Goal: Find contact information: Find contact information

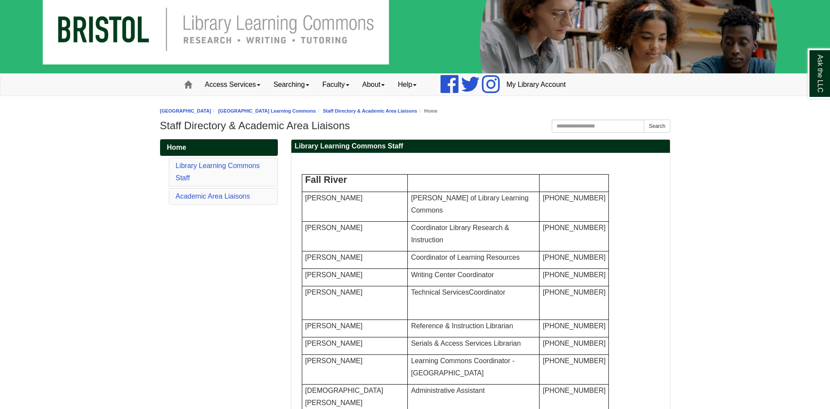
scroll to position [44, 0]
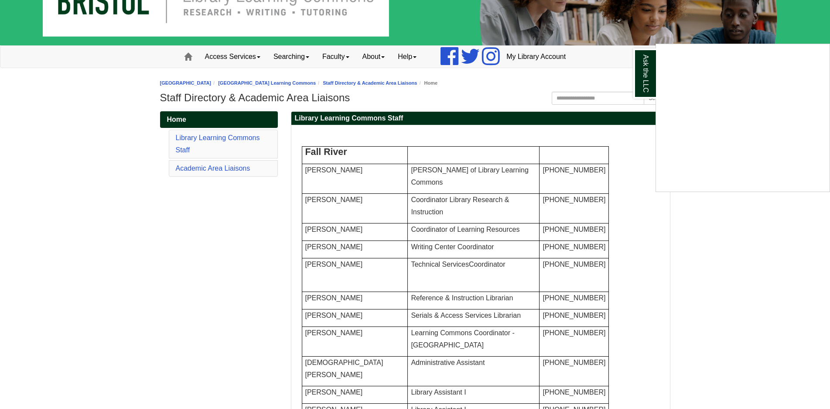
drag, startPoint x: 374, startPoint y: 288, endPoint x: 330, endPoint y: 290, distance: 43.7
click at [330, 290] on div "Ask the LLC" at bounding box center [415, 204] width 830 height 409
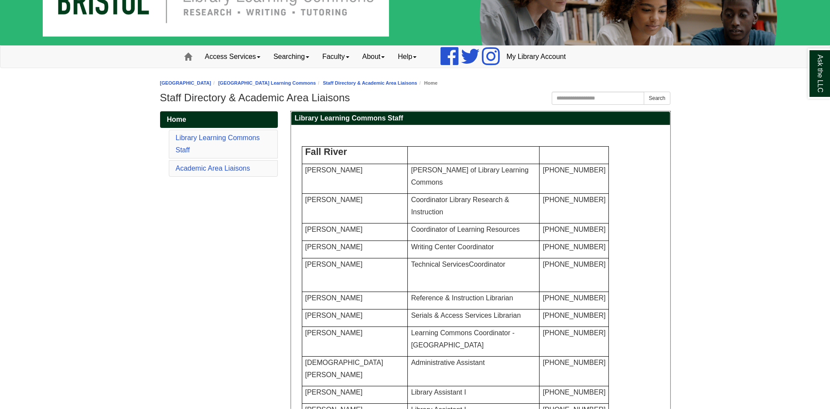
drag, startPoint x: 321, startPoint y: 288, endPoint x: 367, endPoint y: 289, distance: 45.4
click at [363, 268] on span "[PERSON_NAME]" at bounding box center [334, 263] width 58 height 7
drag, startPoint x: 498, startPoint y: 290, endPoint x: 397, endPoint y: 290, distance: 101.2
click at [411, 270] on p "Technical Services Coordinator" at bounding box center [473, 264] width 125 height 12
copy span "Technical Services Coordinator"
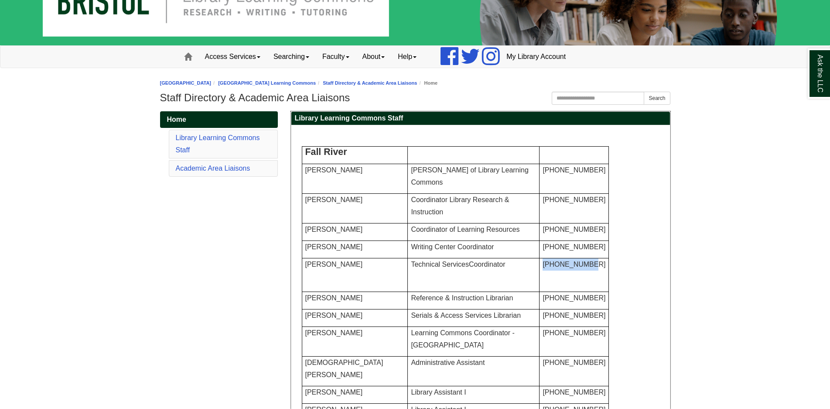
drag, startPoint x: 542, startPoint y: 298, endPoint x: 522, endPoint y: 287, distance: 22.5
click at [522, 287] on tr "[PERSON_NAME] Technical Services Coordinator [PHONE_NUMBER]" at bounding box center [455, 275] width 307 height 34
copy tr "[PHONE_NUMBER]"
click at [389, 222] on td "[PERSON_NAME]" at bounding box center [355, 209] width 106 height 30
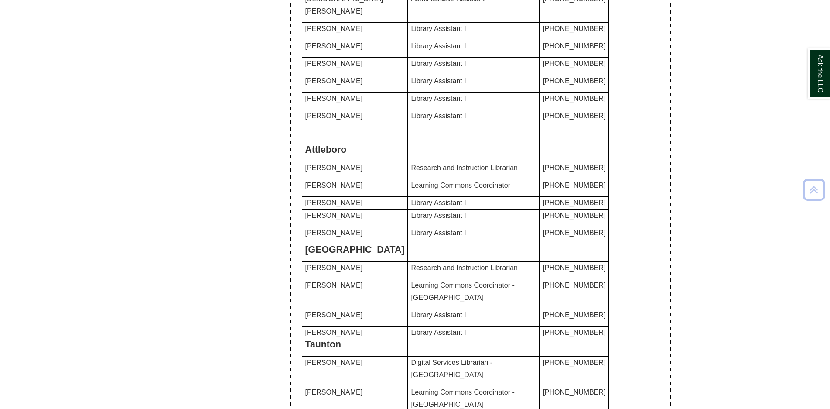
scroll to position [0, 0]
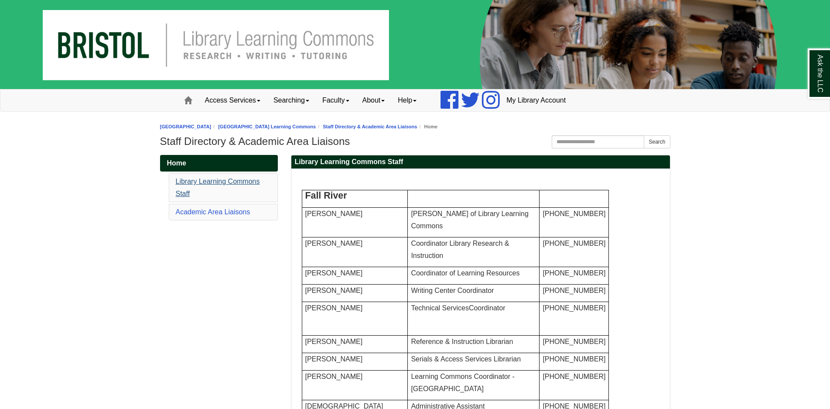
drag, startPoint x: 179, startPoint y: 187, endPoint x: 188, endPoint y: 183, distance: 9.0
click at [179, 186] on li "Library Learning Commons Staff" at bounding box center [223, 187] width 109 height 29
click at [188, 181] on link "Library Learning Commons Staff" at bounding box center [218, 188] width 84 height 20
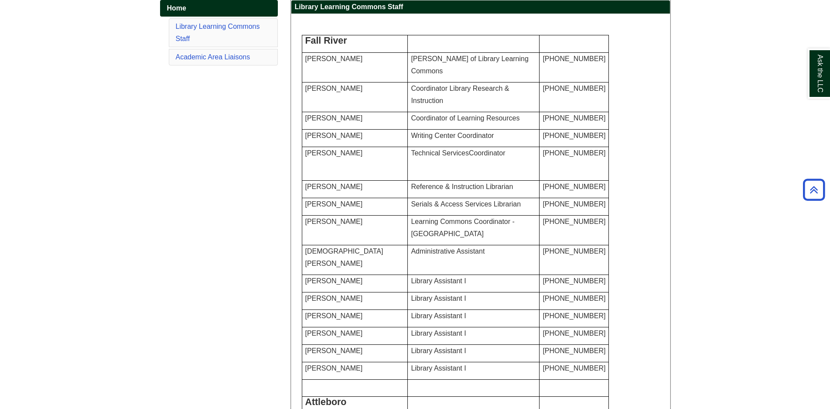
drag, startPoint x: 398, startPoint y: 181, endPoint x: 385, endPoint y: 187, distance: 13.7
click at [411, 157] on span "Technical Services Coordinator" at bounding box center [458, 152] width 94 height 7
click at [356, 159] on p "[PERSON_NAME]" at bounding box center [354, 153] width 99 height 12
